Goal: Task Accomplishment & Management: Manage account settings

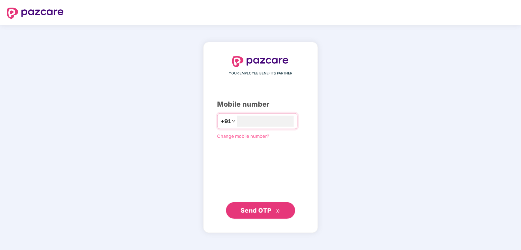
type input "**********"
click at [272, 208] on span "Send OTP" at bounding box center [261, 210] width 40 height 10
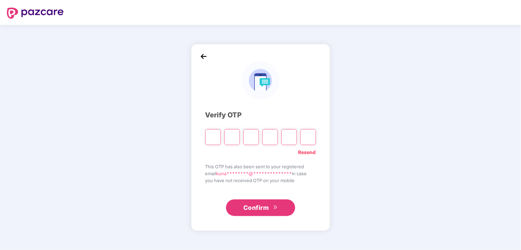
type input "*"
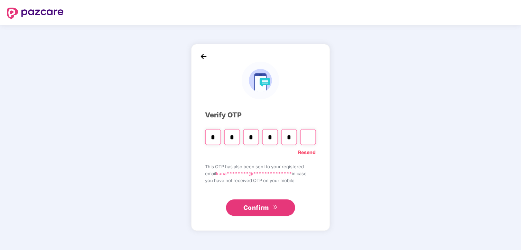
type input "*"
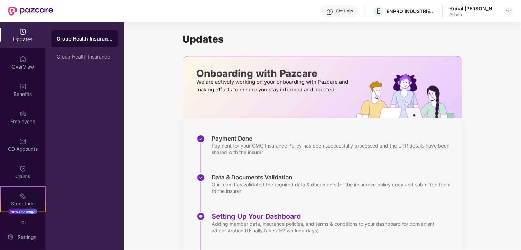
click at [22, 41] on div "Updates" at bounding box center [23, 39] width 46 height 7
click at [20, 115] on img at bounding box center [22, 113] width 7 height 7
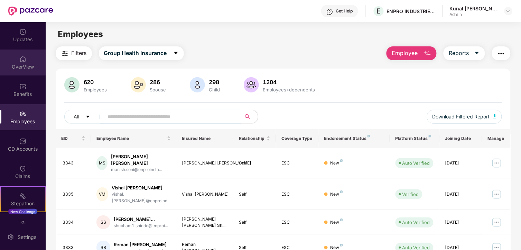
click at [22, 69] on div "OverView" at bounding box center [23, 66] width 46 height 7
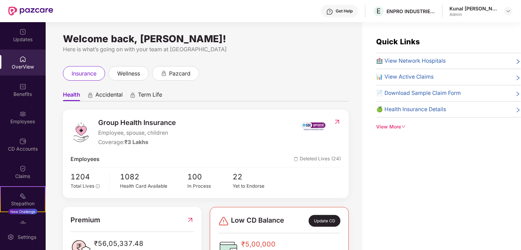
scroll to position [38, 0]
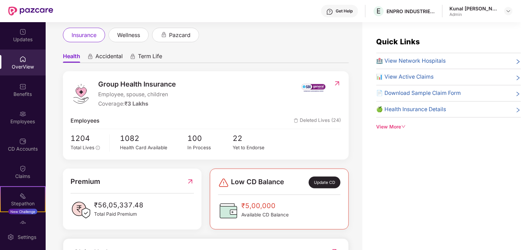
click at [394, 126] on div "View More" at bounding box center [449, 127] width 145 height 8
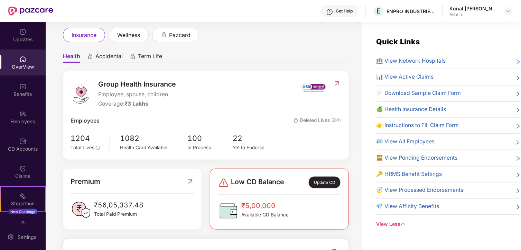
click at [432, 110] on span "🍏 Health Insurance Details" at bounding box center [412, 109] width 70 height 9
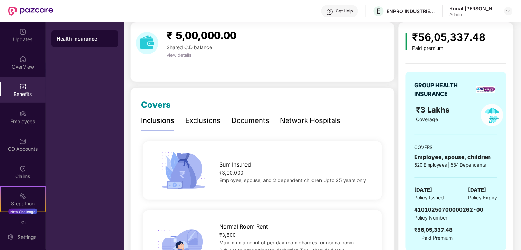
scroll to position [115, 0]
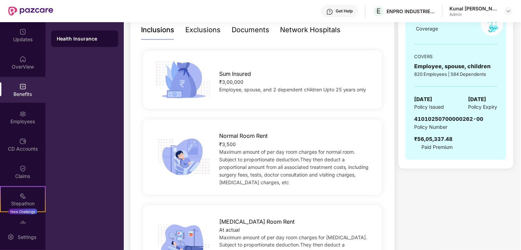
click at [257, 33] on div "Documents" at bounding box center [251, 30] width 38 height 11
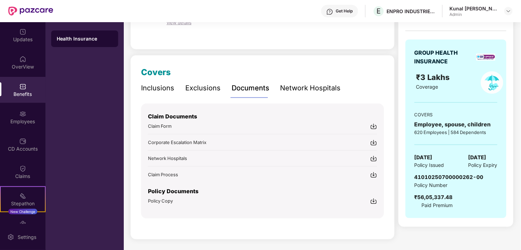
click at [376, 200] on img at bounding box center [373, 200] width 7 height 7
